Goal: Task Accomplishment & Management: Manage account settings

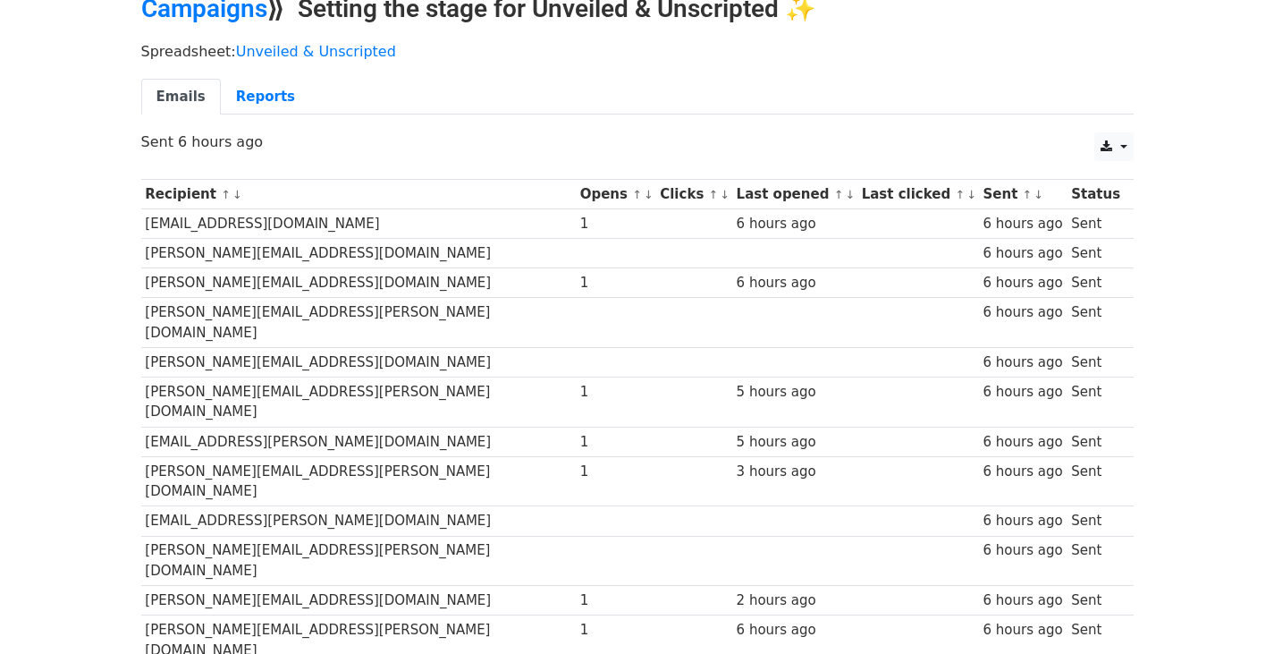
scroll to position [80, 0]
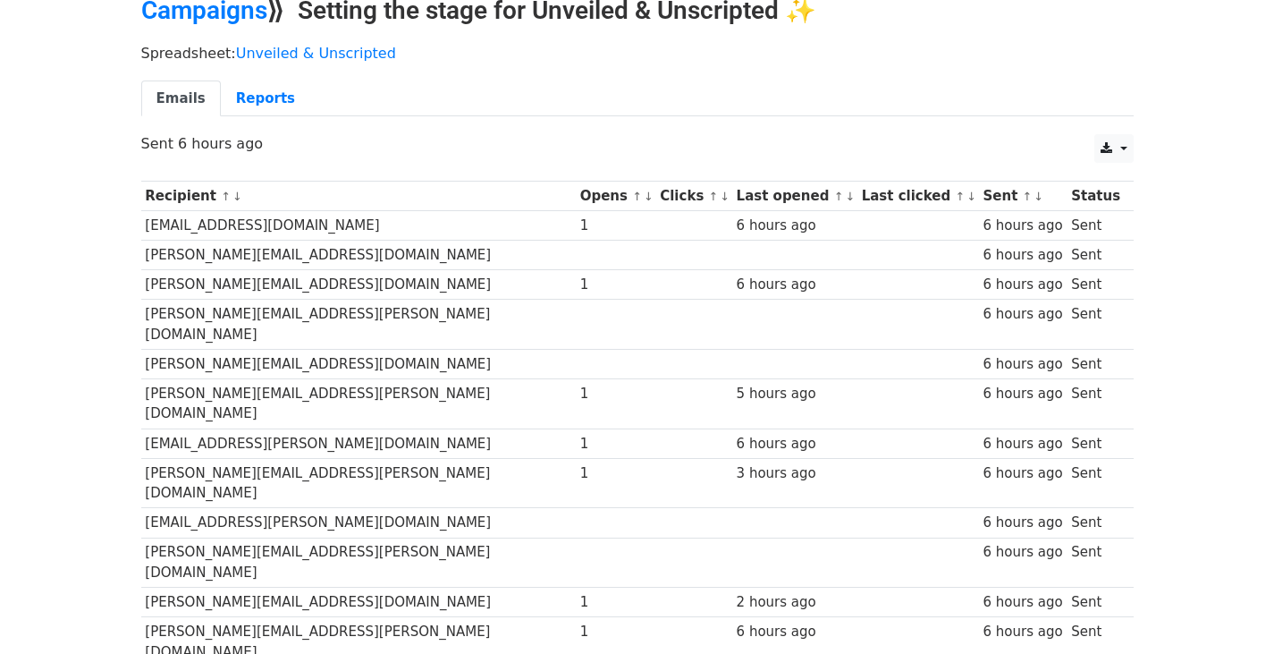
scroll to position [80, 0]
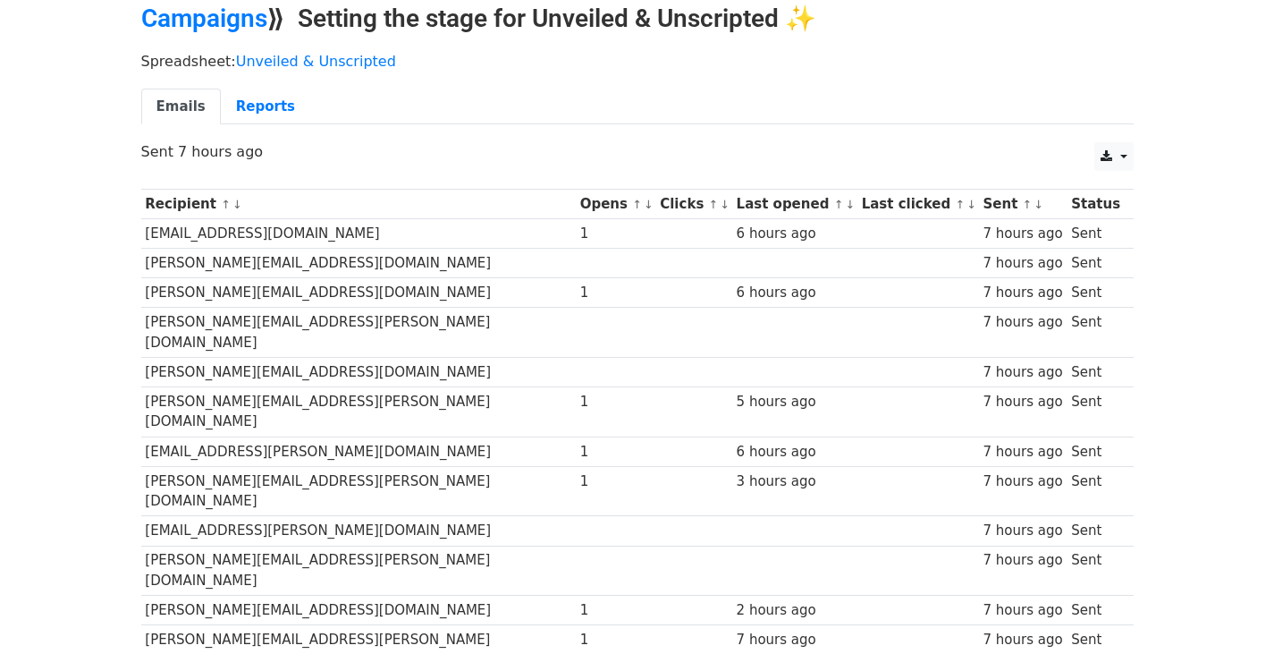
scroll to position [44, 0]
